Goal: Information Seeking & Learning: Find specific fact

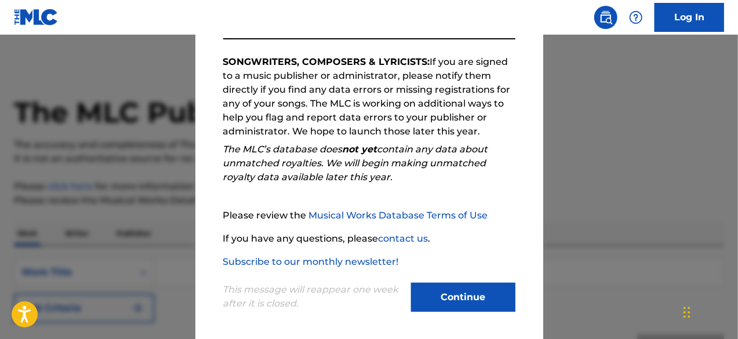
scroll to position [191, 0]
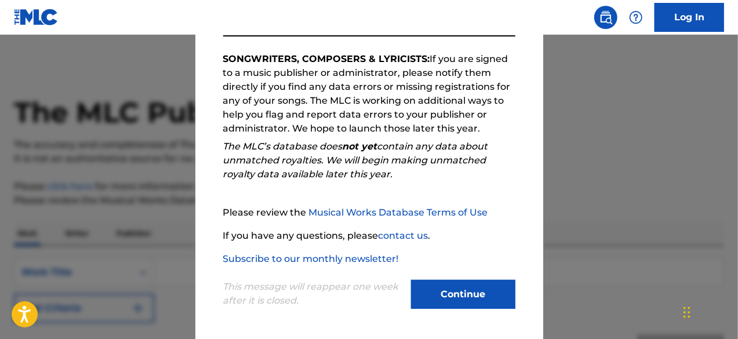
click at [462, 286] on button "Continue" at bounding box center [463, 294] width 104 height 29
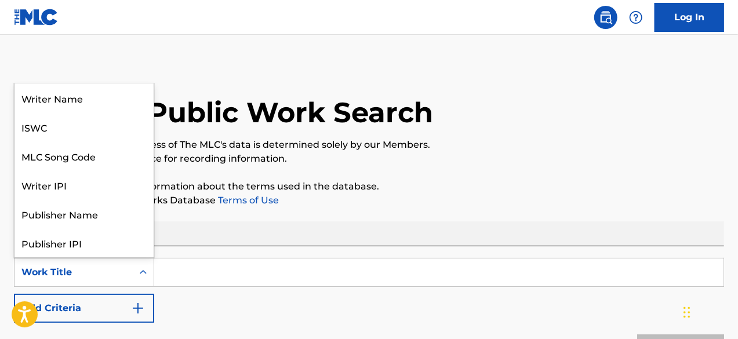
click at [148, 284] on div "Search Form" at bounding box center [143, 273] width 21 height 28
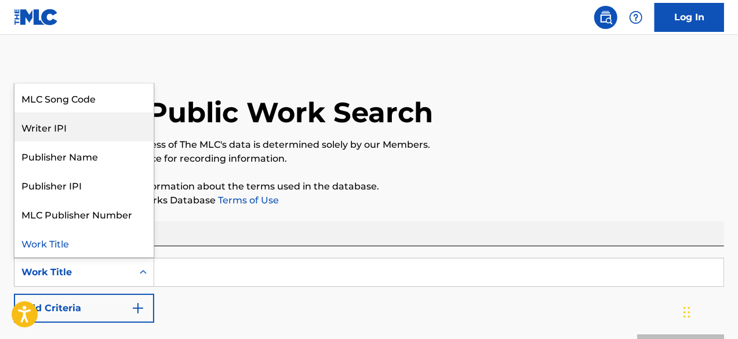
click at [95, 129] on div "Writer IPI" at bounding box center [83, 127] width 139 height 29
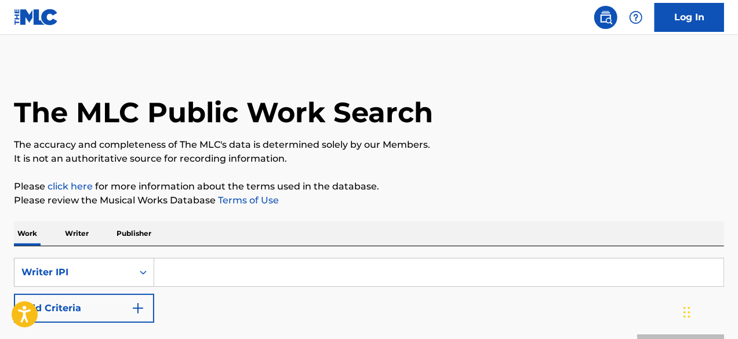
click at [202, 280] on input "Search Form" at bounding box center [439, 273] width 570 height 28
paste input "[PERSON_NAME],"
type input "[PERSON_NAME],"
click at [138, 305] on img "Search Form" at bounding box center [138, 309] width 14 height 14
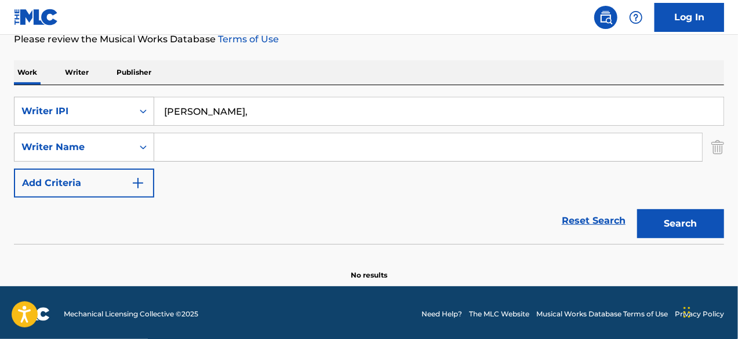
scroll to position [164, 0]
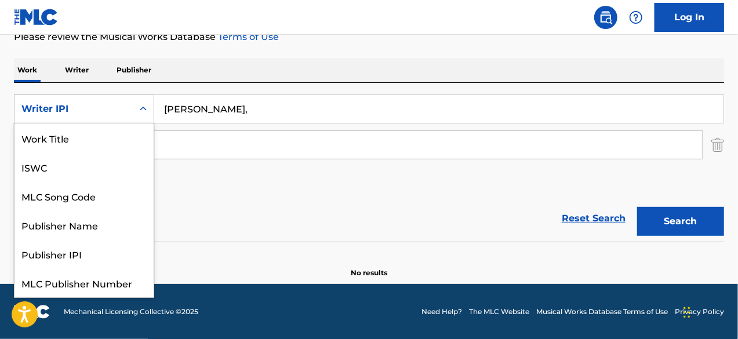
click at [133, 114] on div "Search Form" at bounding box center [143, 109] width 21 height 21
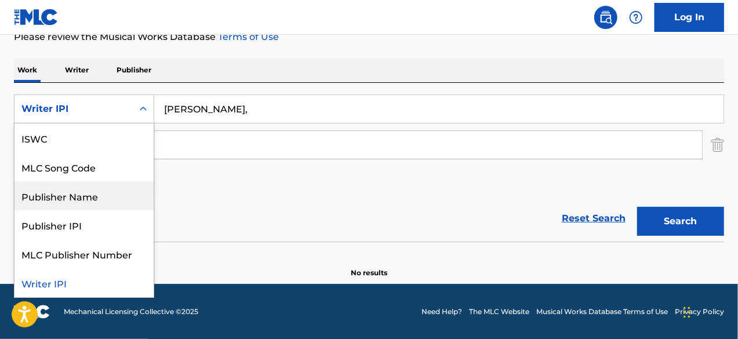
scroll to position [0, 0]
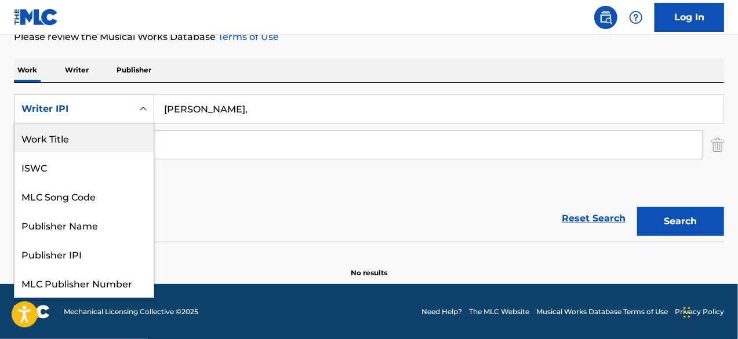
click at [84, 140] on div "Work Title" at bounding box center [83, 138] width 139 height 29
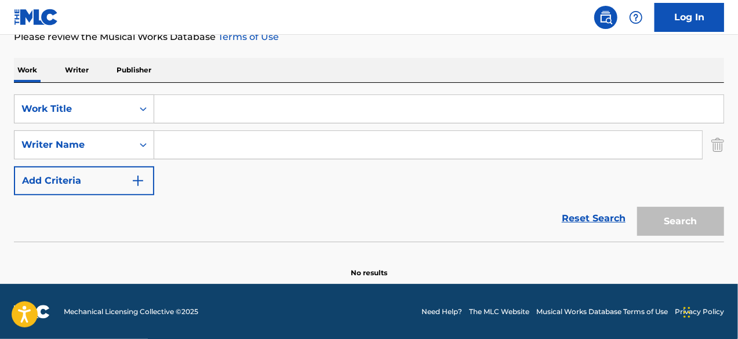
click at [216, 113] on input "Search Form" at bounding box center [439, 109] width 570 height 28
paste input "Erster verlust"
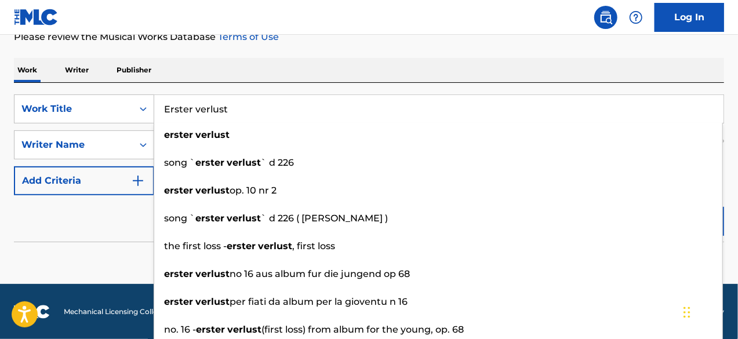
type input "Erster verlust"
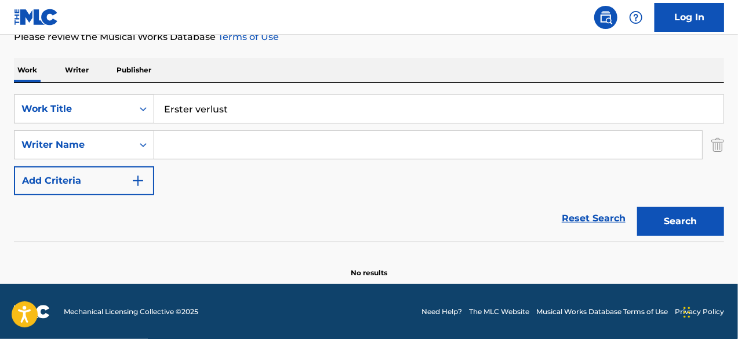
click at [213, 137] on input "Search Form" at bounding box center [428, 145] width 548 height 28
paste input "[PERSON_NAME], [PERSON_NAME]"
drag, startPoint x: 225, startPoint y: 147, endPoint x: 118, endPoint y: 135, distance: 107.4
click at [118, 135] on div "SearchWithCriteria390e6870-04cf-4f8e-bf48-453cf8c65642 Writer Name [PERSON_NAME…" at bounding box center [369, 144] width 710 height 29
paste input "[PERSON_NAME]"
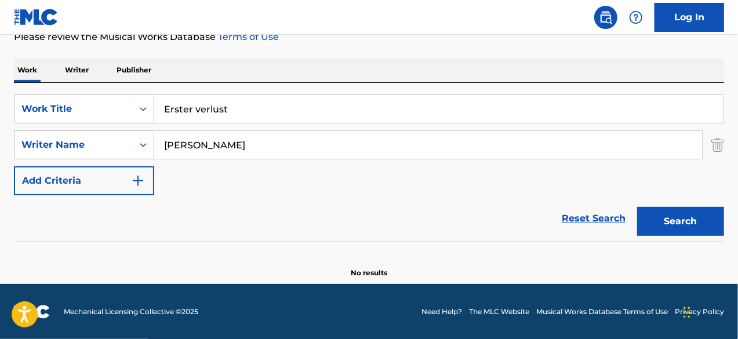
click at [286, 147] on input "[PERSON_NAME]" at bounding box center [428, 145] width 548 height 28
paste input "[PERSON_NAME],"
type input "[PERSON_NAME]"
click at [637, 207] on button "Search" at bounding box center [680, 221] width 87 height 29
